Goal: Find specific page/section: Find specific page/section

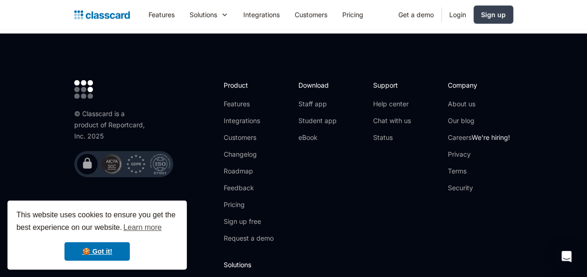
scroll to position [3169, 0]
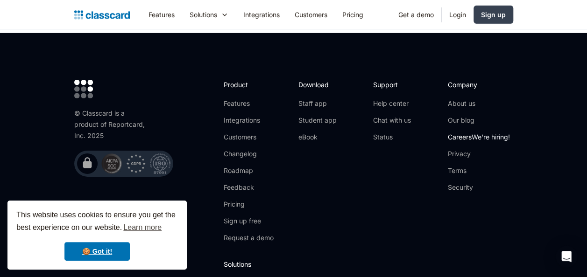
click at [462, 133] on link "Careers We're hiring!" at bounding box center [479, 137] width 62 height 9
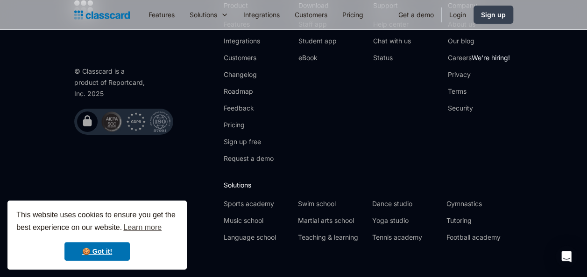
scroll to position [3399, 0]
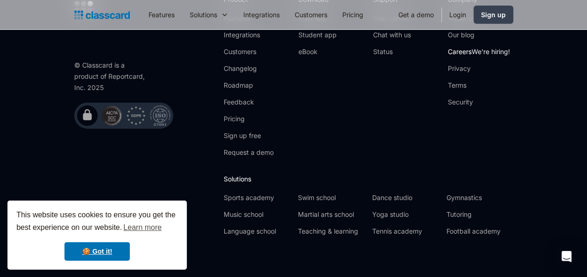
click at [462, 47] on link "Careers We're hiring!" at bounding box center [479, 51] width 62 height 9
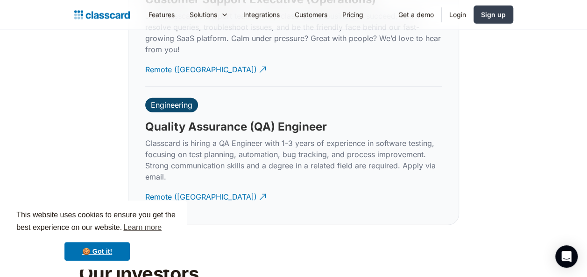
scroll to position [2964, 0]
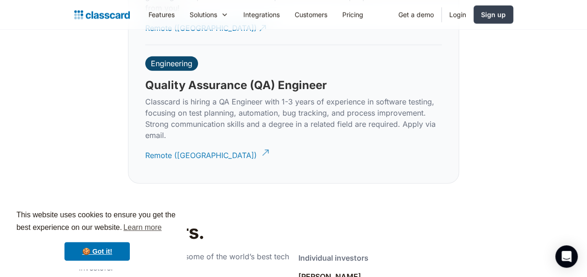
click at [177, 143] on div "Remote (India)" at bounding box center [201, 152] width 112 height 18
